Goal: Navigation & Orientation: Find specific page/section

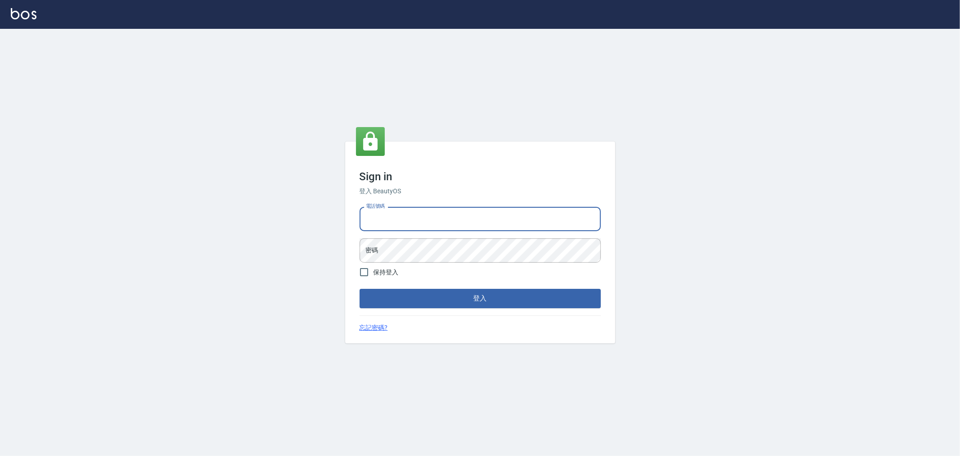
click at [437, 218] on input "電話號碼" at bounding box center [480, 219] width 241 height 24
type input "0222886821"
drag, startPoint x: 404, startPoint y: 217, endPoint x: 361, endPoint y: 221, distance: 43.4
click at [361, 221] on input "0222886821" at bounding box center [480, 219] width 241 height 24
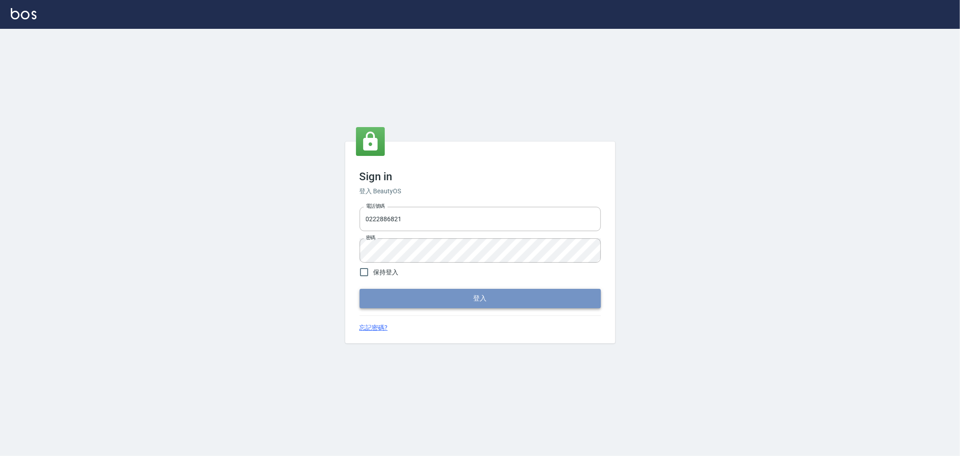
click at [501, 296] on button "登入" at bounding box center [480, 298] width 241 height 19
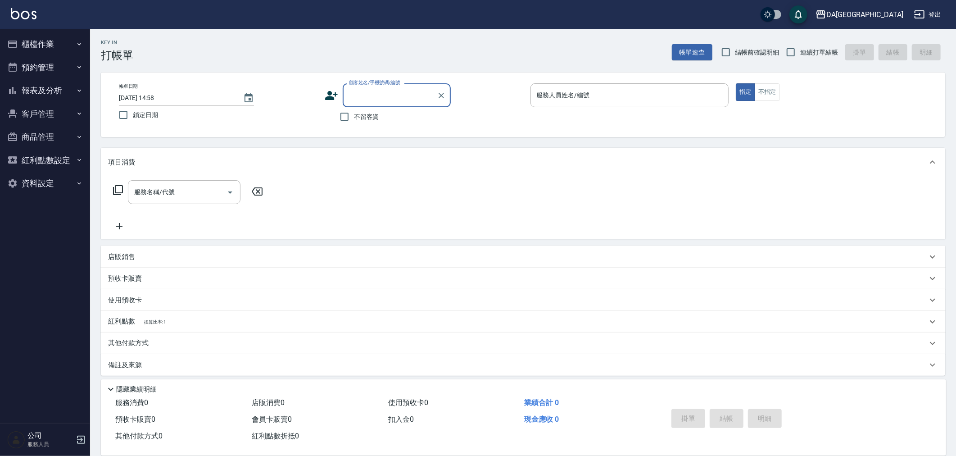
click at [30, 45] on button "櫃檯作業" at bounding box center [45, 43] width 83 height 23
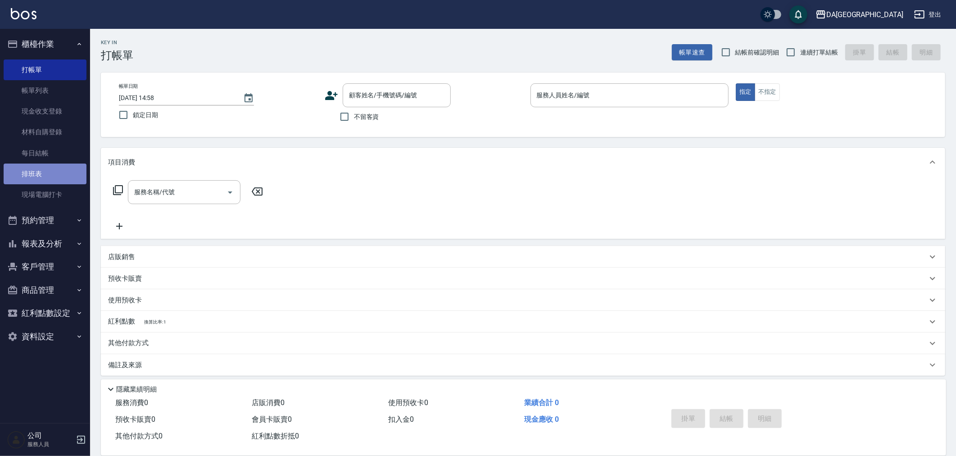
click at [40, 170] on link "排班表" at bounding box center [45, 173] width 83 height 21
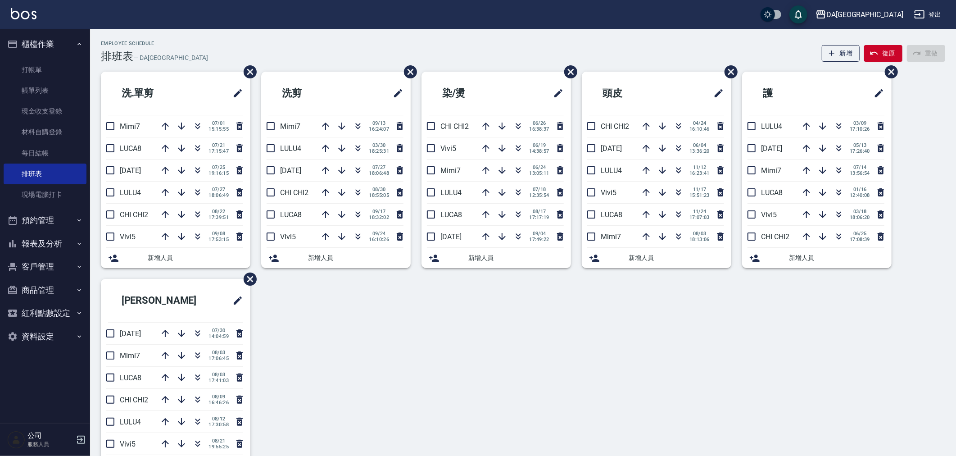
click at [840, 366] on div "洗.單剪 Mimi7 [DATE] 15:15:55 LUCA8 [DATE] 17:15:47 [DATE] [DATE] 19:16:15 LULU4 […" at bounding box center [517, 279] width 855 height 414
